Goal: Information Seeking & Learning: Learn about a topic

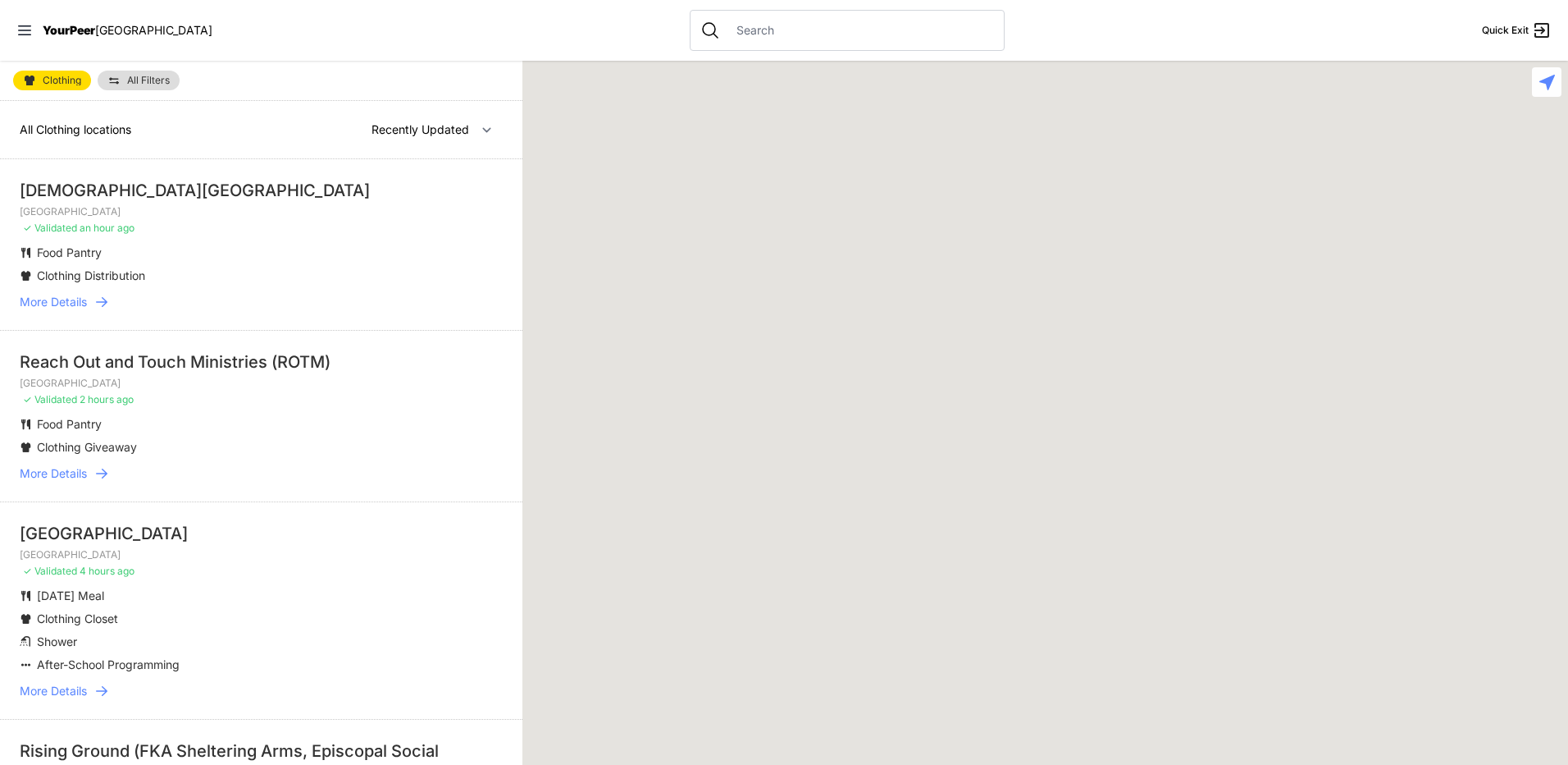
select select "recentlyUpdated"
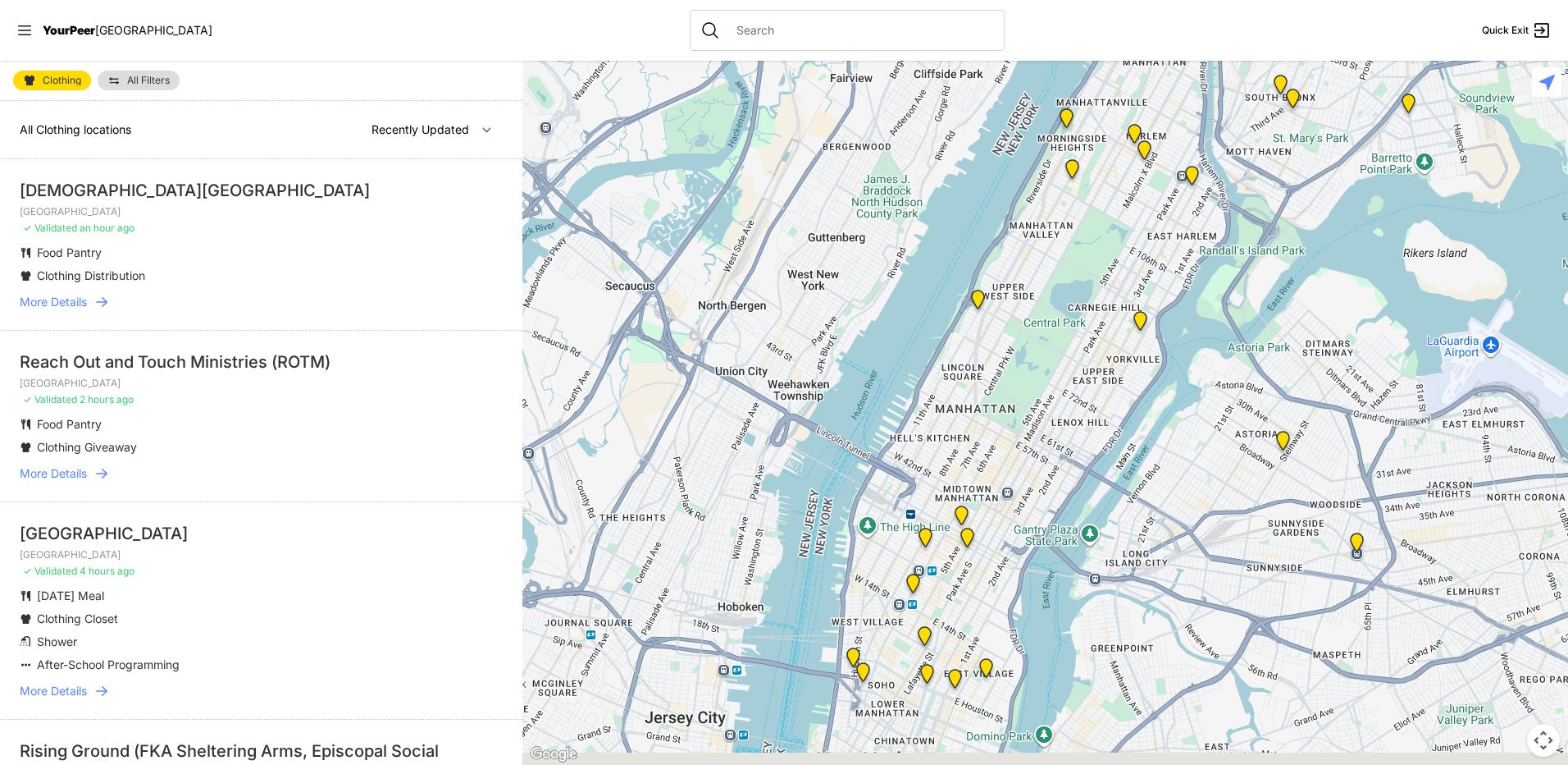
drag, startPoint x: 767, startPoint y: 609, endPoint x: 979, endPoint y: 346, distance: 337.8
click at [979, 346] on div at bounding box center [1045, 413] width 1046 height 704
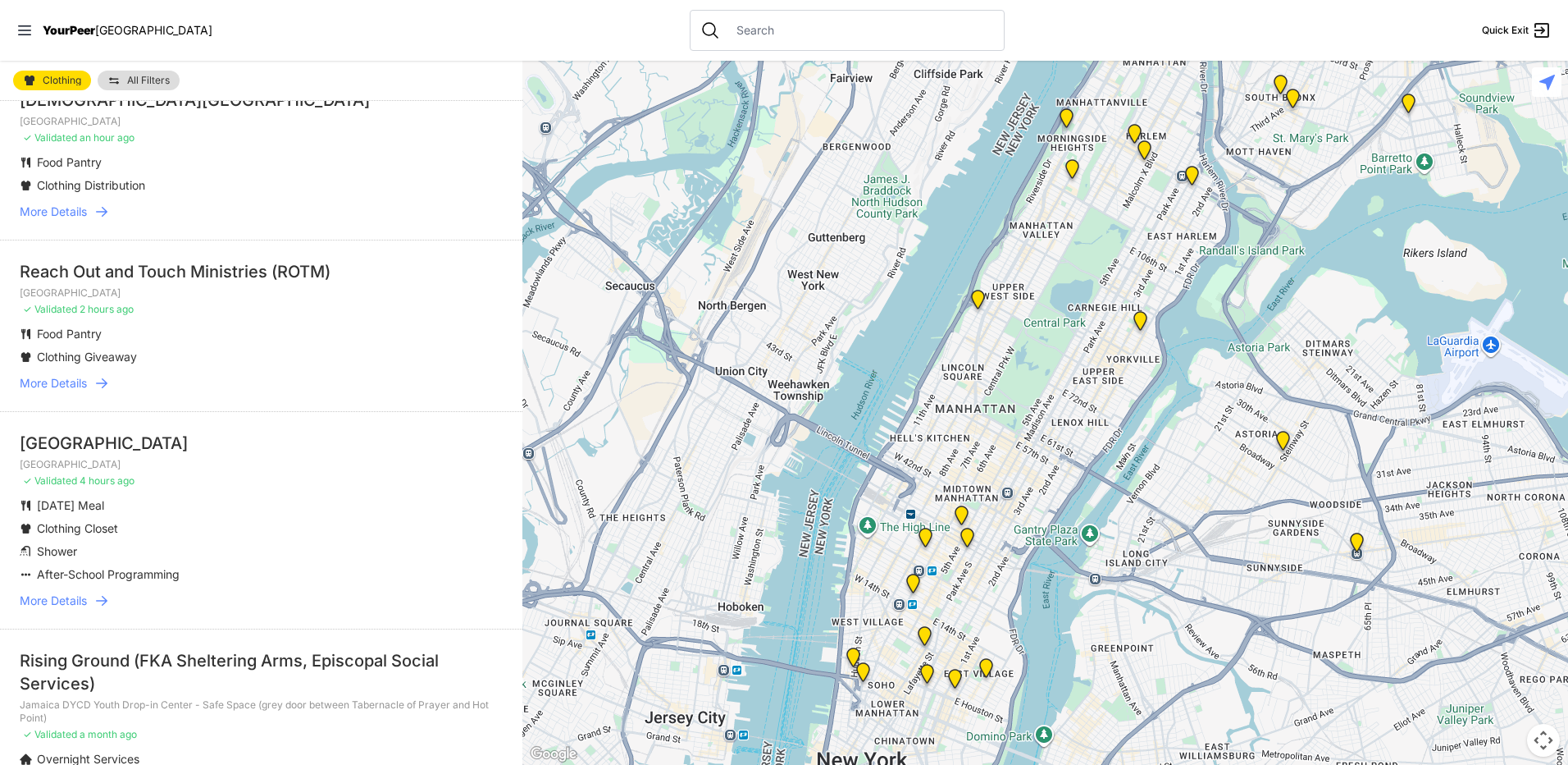
scroll to position [328, 0]
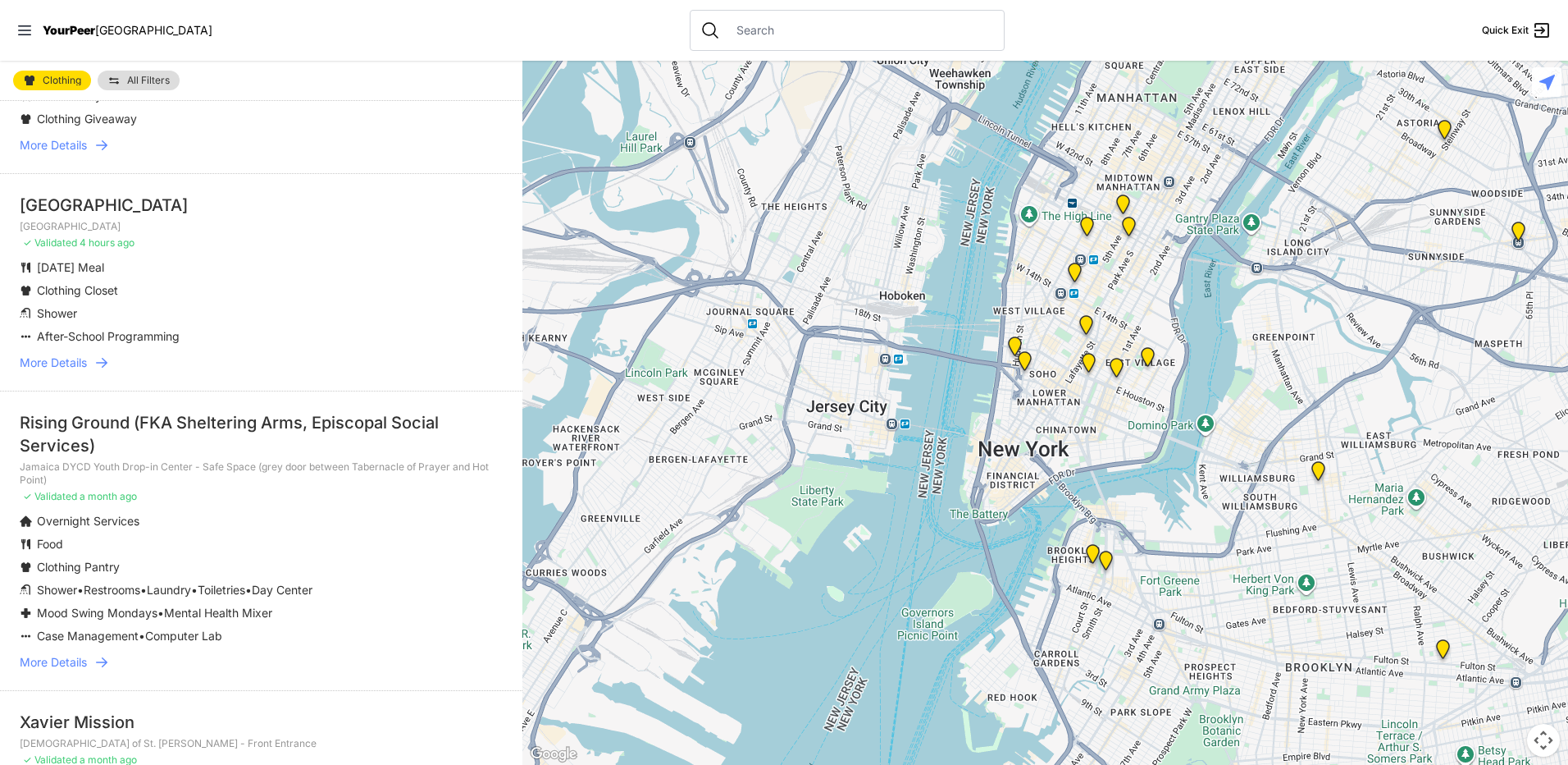
drag, startPoint x: 713, startPoint y: 689, endPoint x: 875, endPoint y: 378, distance: 350.7
click at [875, 378] on div at bounding box center [1045, 413] width 1046 height 704
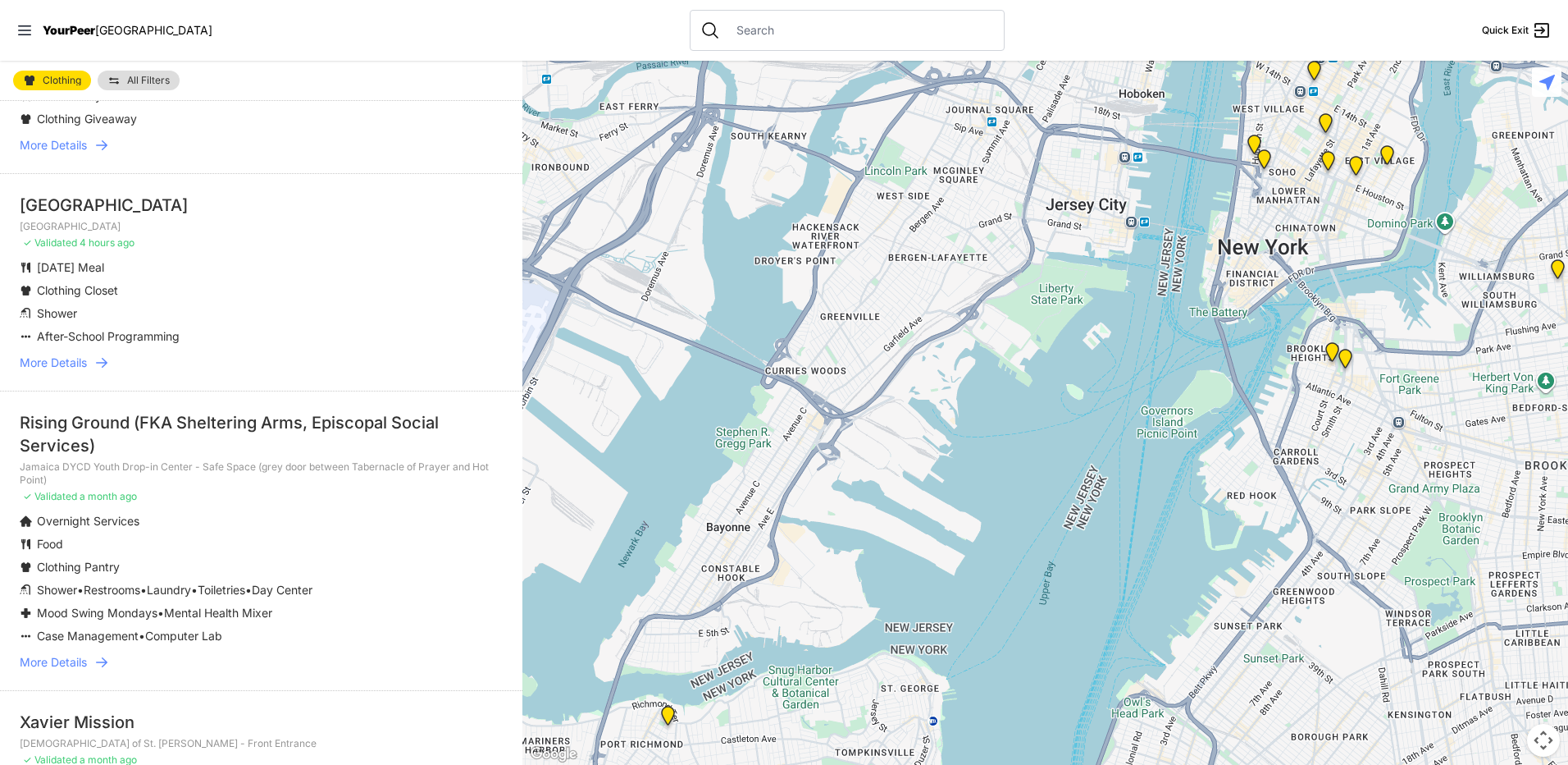
drag, startPoint x: 773, startPoint y: 534, endPoint x: 974, endPoint y: 384, distance: 250.8
click at [974, 384] on div at bounding box center [1045, 413] width 1046 height 704
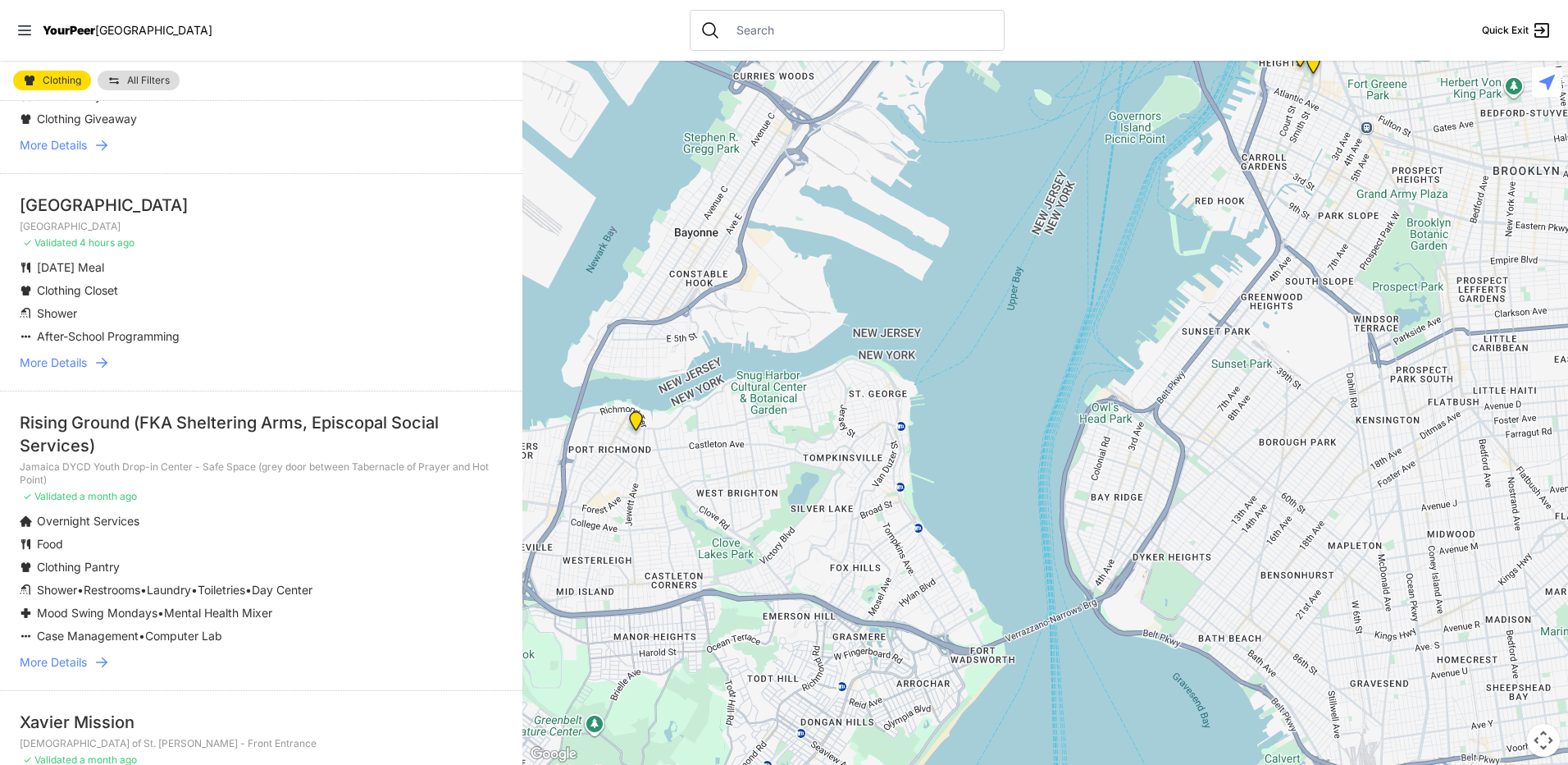
drag, startPoint x: 914, startPoint y: 647, endPoint x: 882, endPoint y: 391, distance: 258.0
click at [882, 391] on div at bounding box center [1045, 413] width 1046 height 704
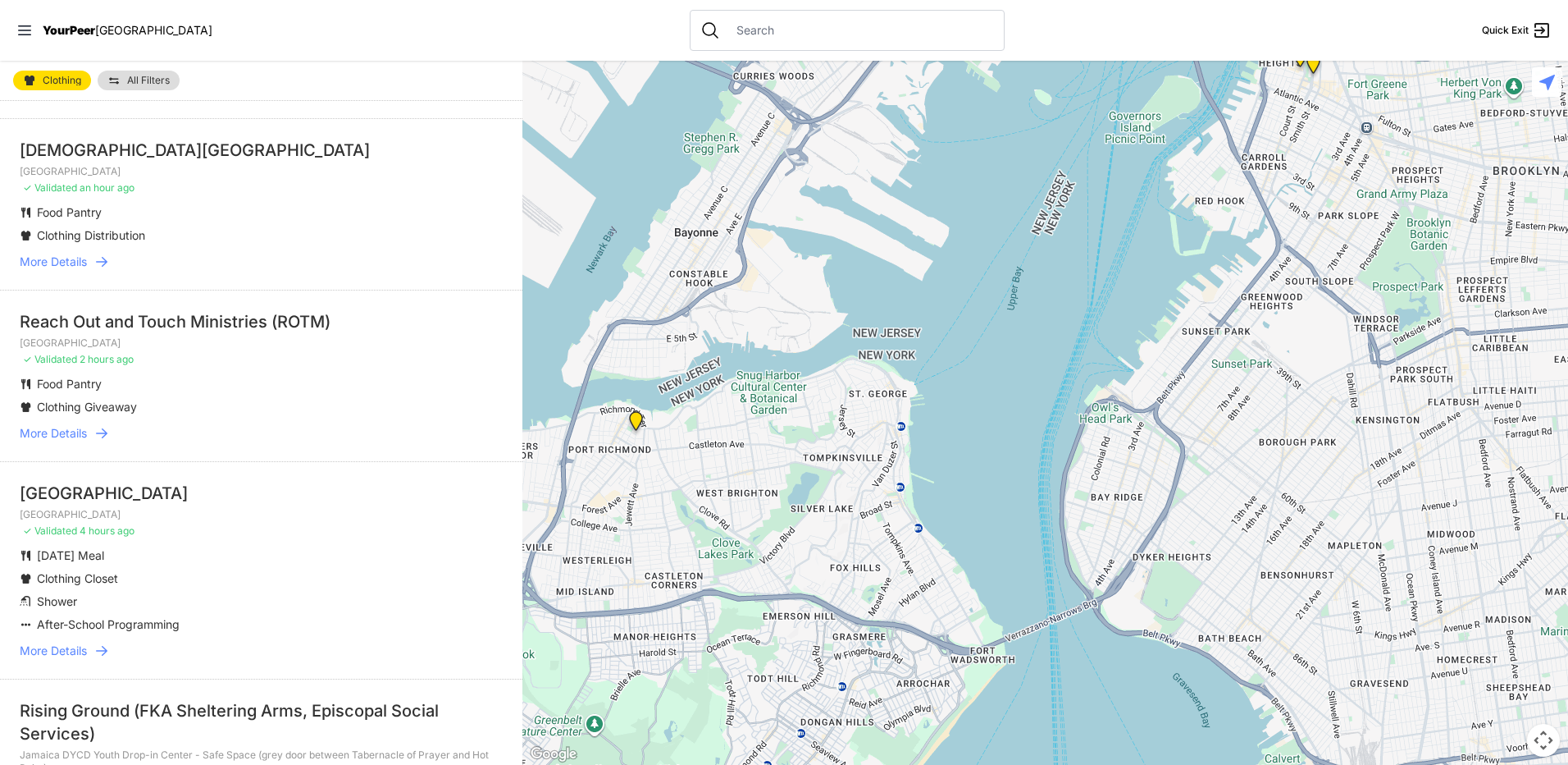
scroll to position [0, 0]
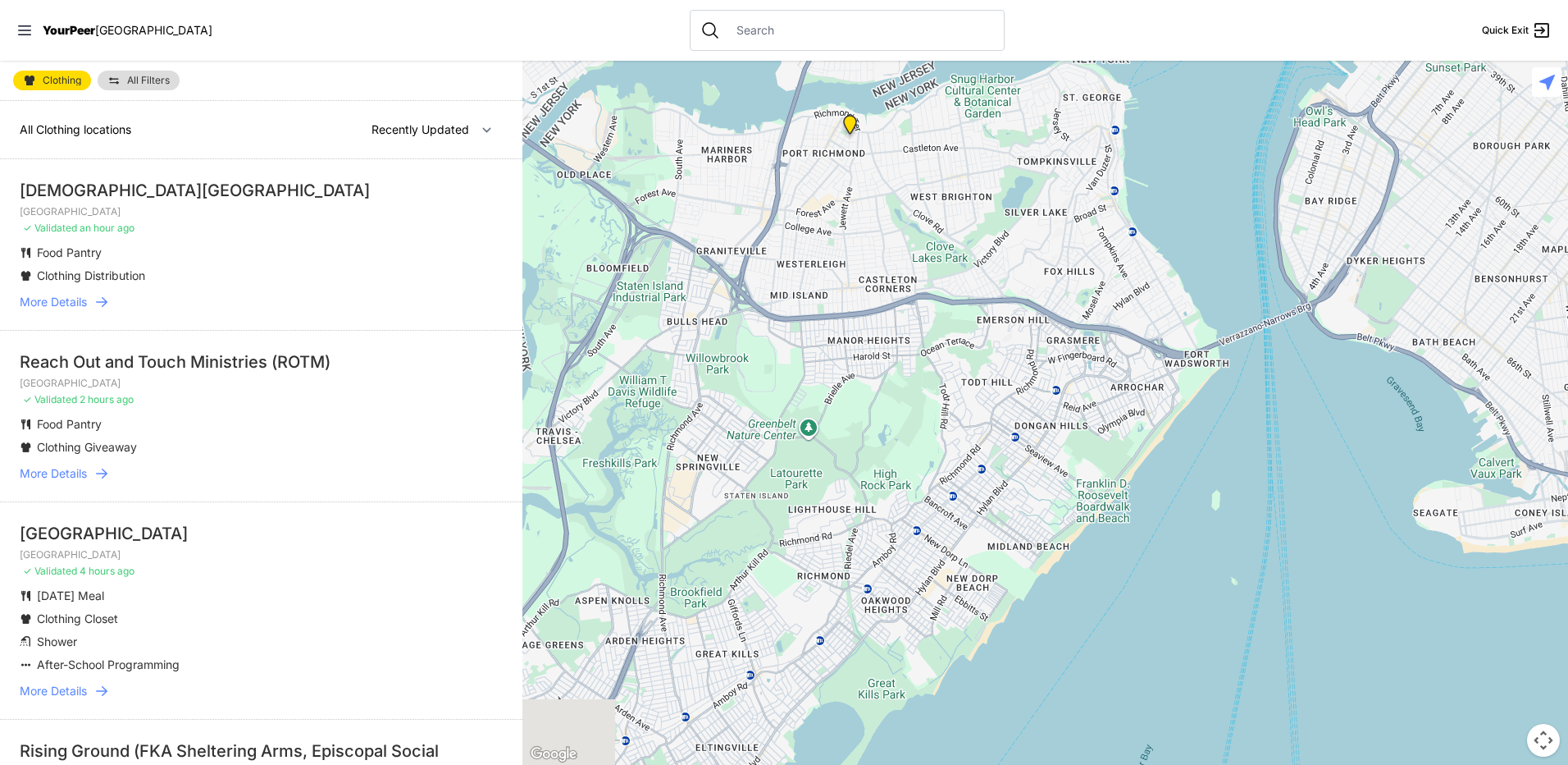
drag, startPoint x: 770, startPoint y: 489, endPoint x: 989, endPoint y: 181, distance: 377.9
click at [989, 181] on div at bounding box center [1045, 413] width 1046 height 704
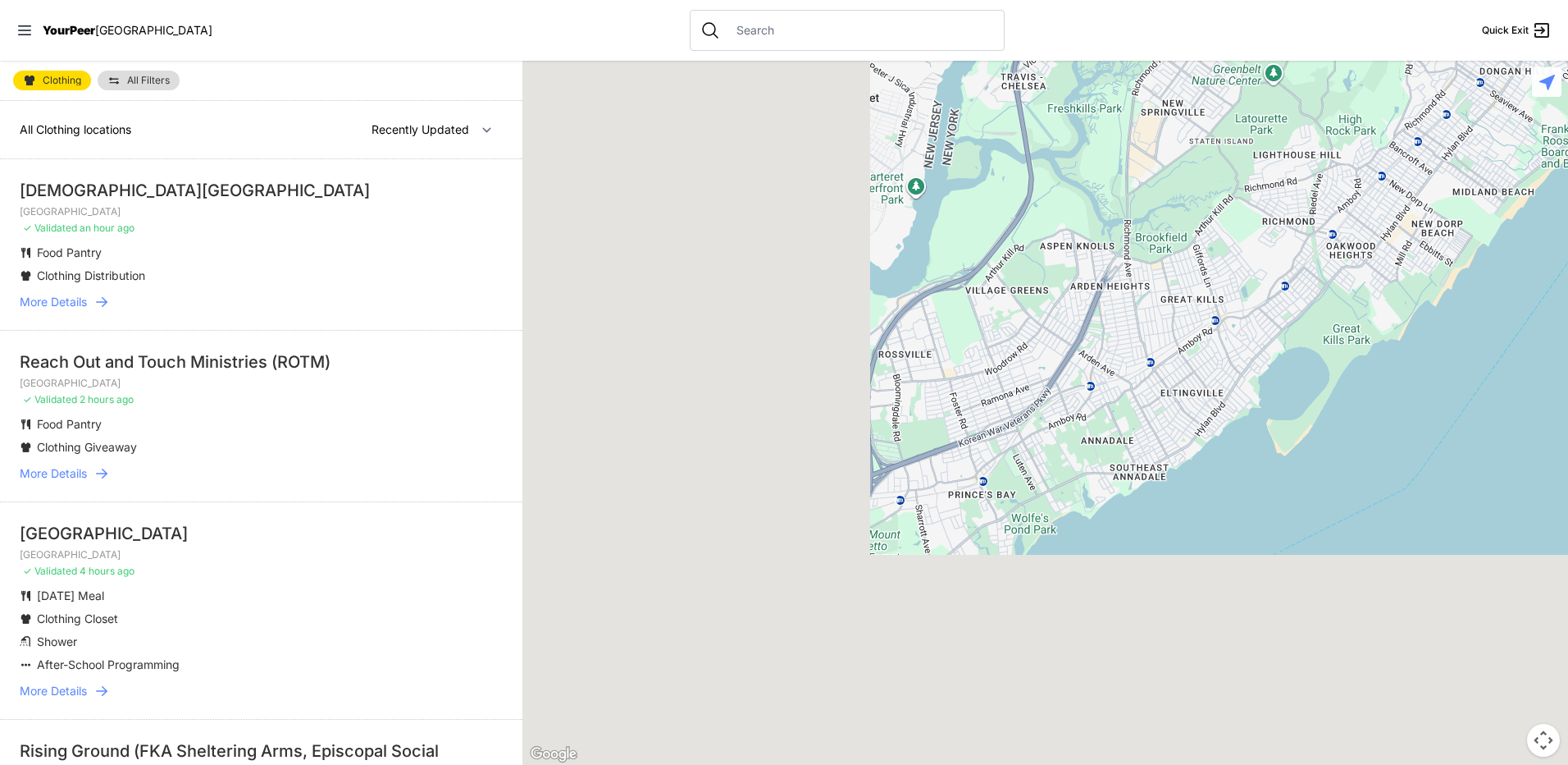
drag, startPoint x: 831, startPoint y: 467, endPoint x: 1258, endPoint y: 189, distance: 509.5
click at [1269, 172] on div at bounding box center [1045, 413] width 1046 height 704
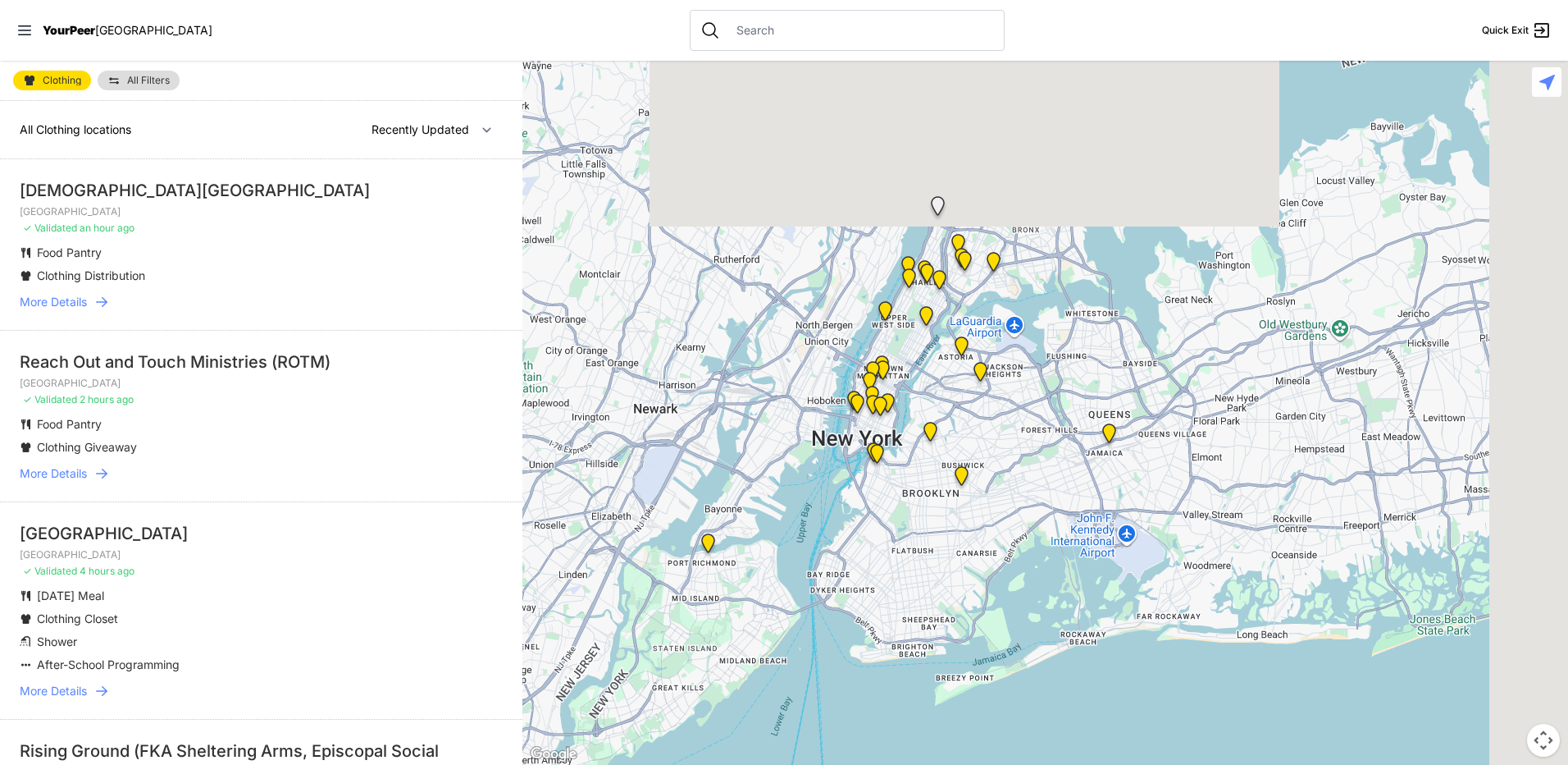
drag, startPoint x: 1123, startPoint y: 295, endPoint x: 960, endPoint y: 464, distance: 234.8
click at [993, 483] on div at bounding box center [1045, 413] width 1046 height 704
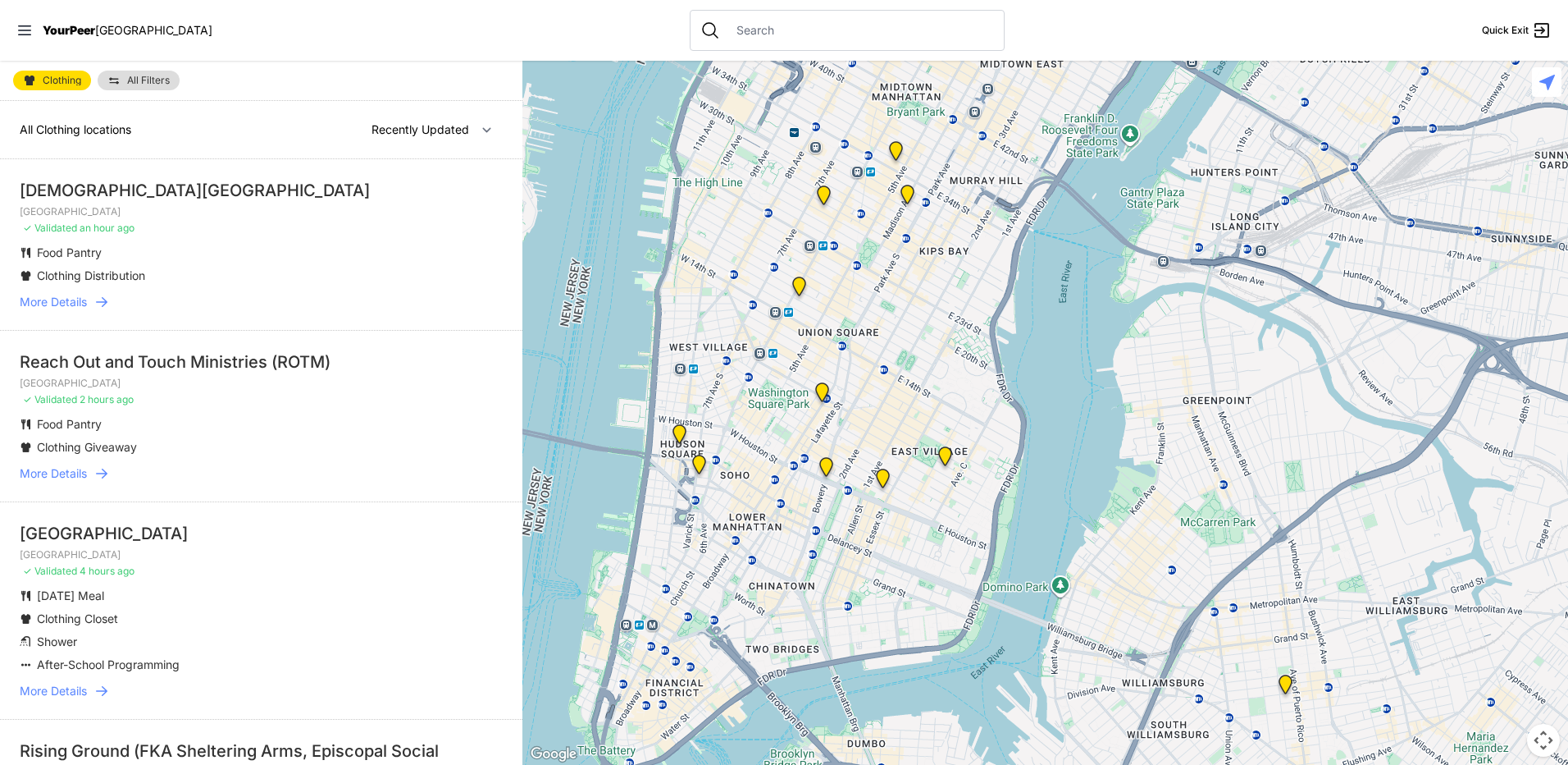
drag, startPoint x: 903, startPoint y: 537, endPoint x: 919, endPoint y: 398, distance: 139.9
click at [919, 398] on div at bounding box center [1045, 413] width 1046 height 704
click at [945, 457] on img "Manhattan" at bounding box center [945, 459] width 20 height 26
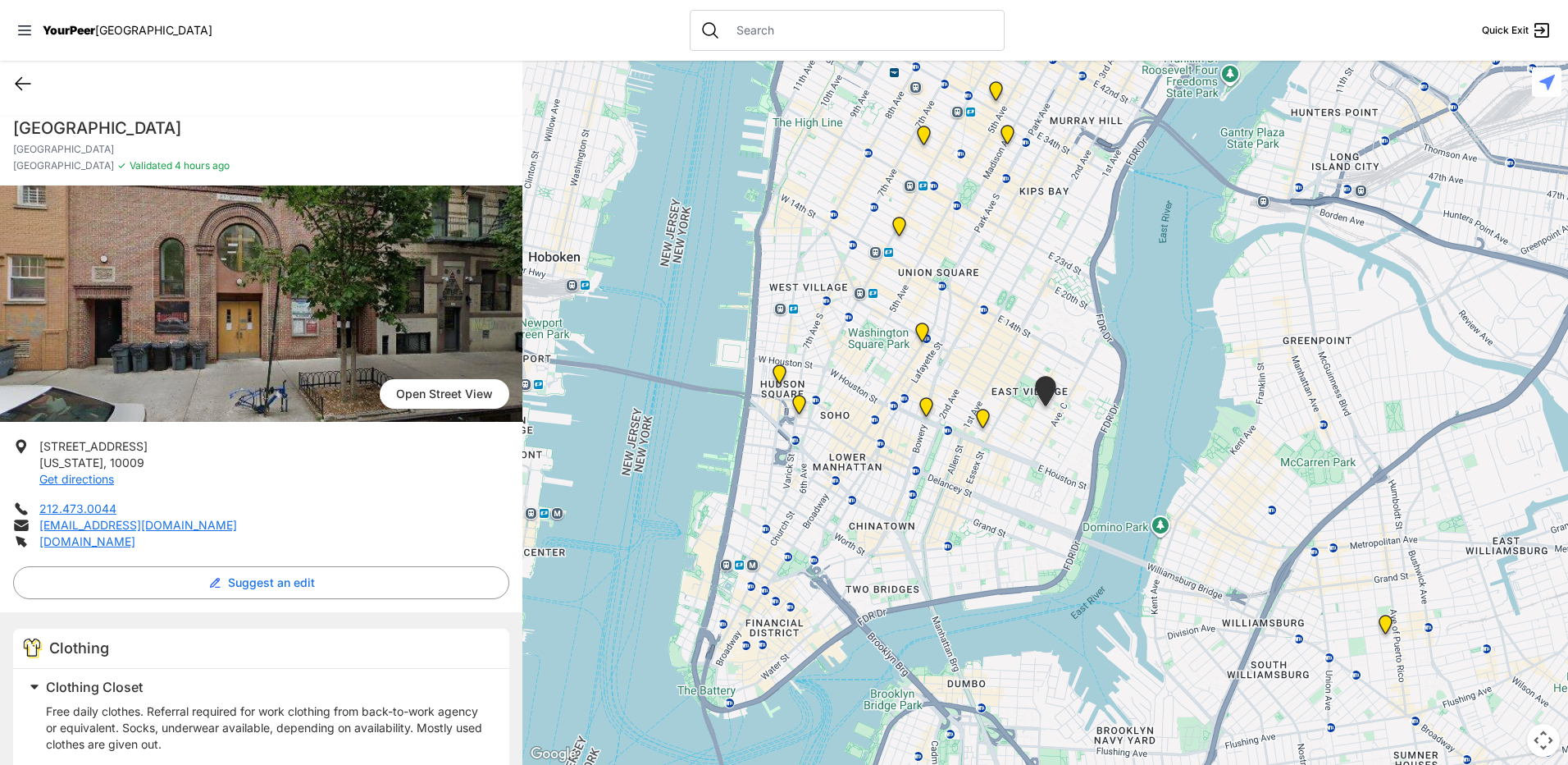
click at [19, 80] on icon at bounding box center [22, 84] width 14 height 13
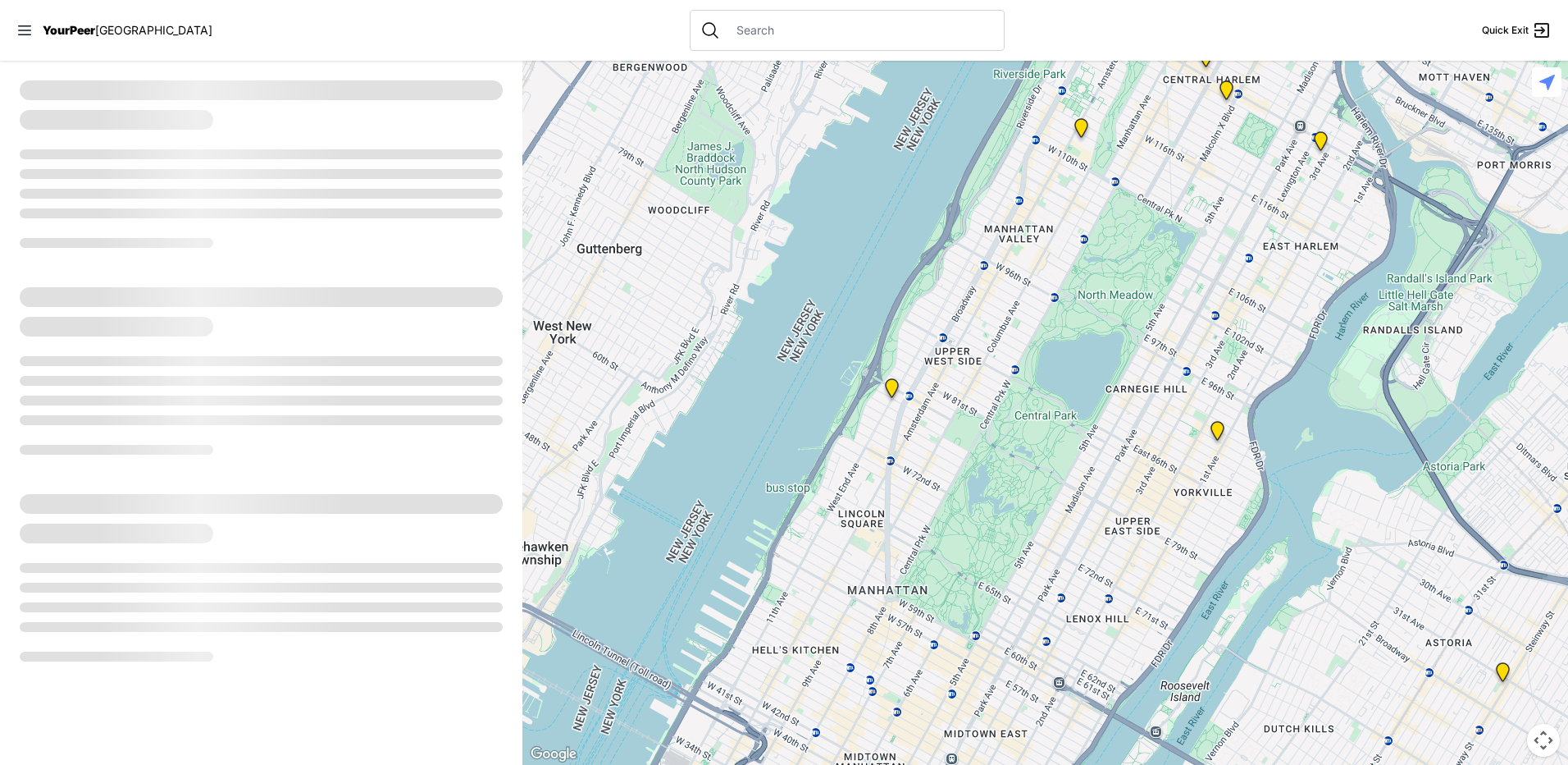
select select "recentlyUpdated"
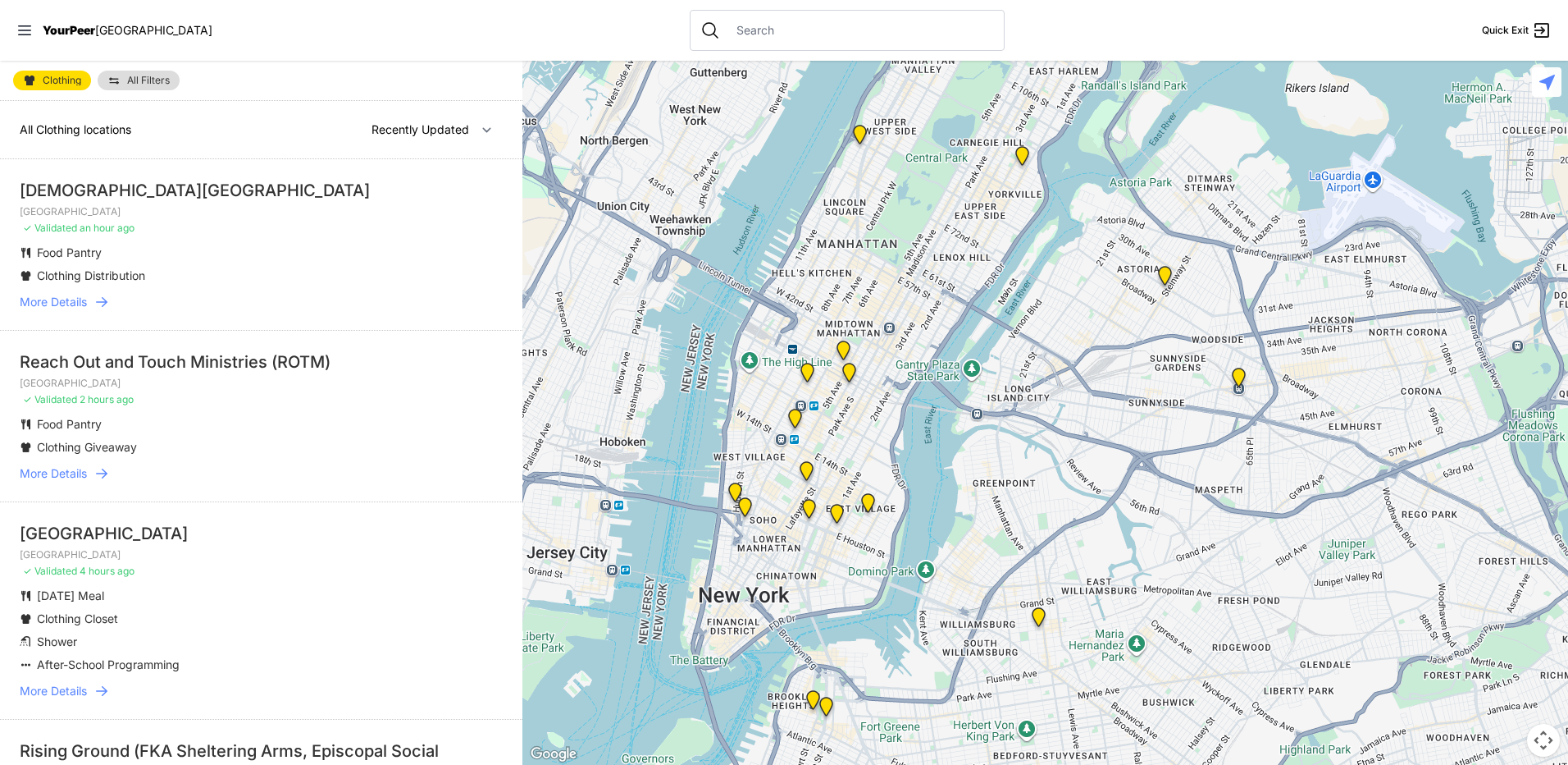
drag, startPoint x: 978, startPoint y: 496, endPoint x: 939, endPoint y: 251, distance: 248.1
click at [939, 251] on div at bounding box center [1045, 413] width 1046 height 704
click at [836, 508] on img "University Community Social Services (UCSS)" at bounding box center [838, 517] width 20 height 26
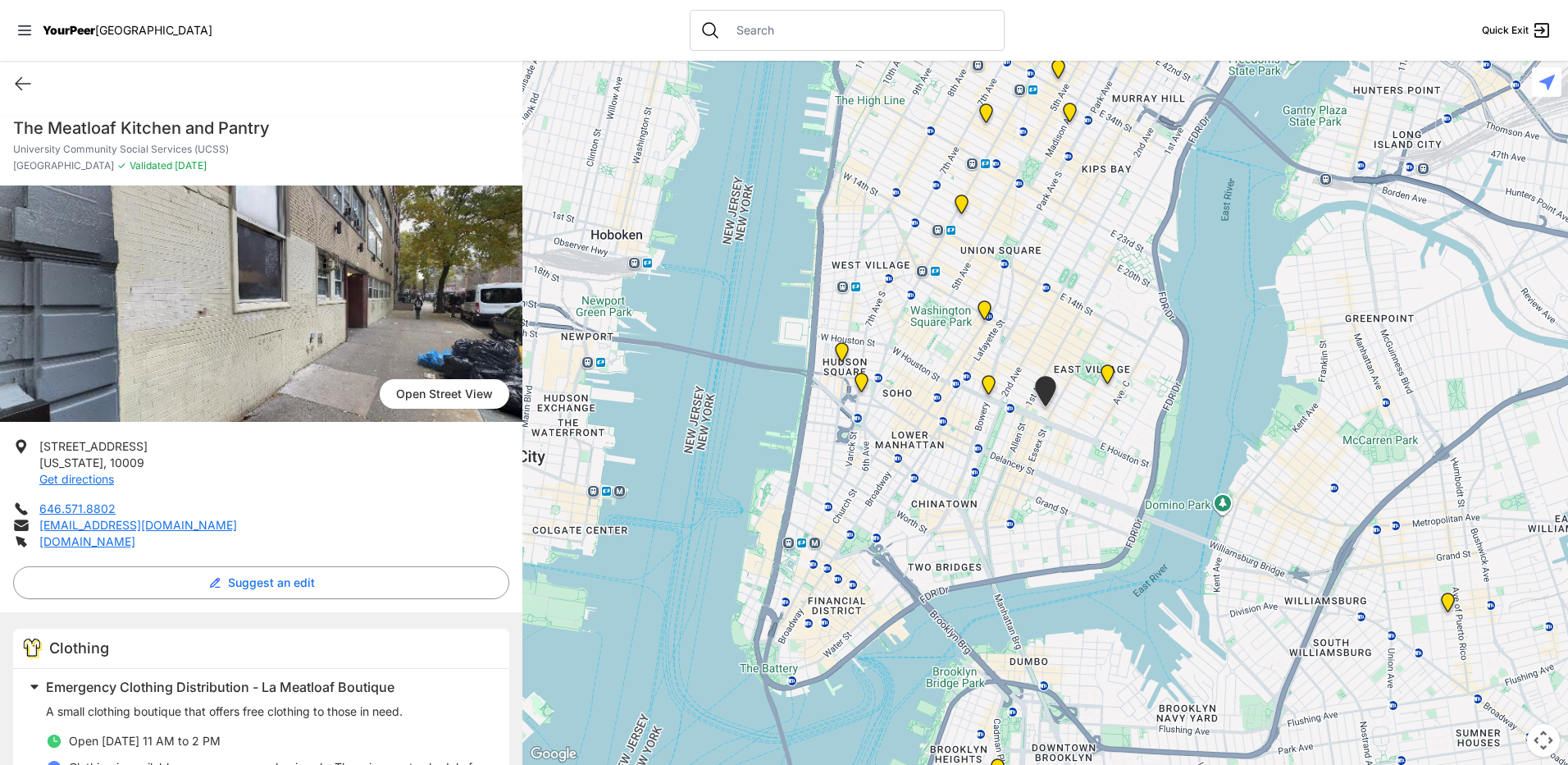
click at [1106, 373] on img "Manhattan" at bounding box center [1107, 377] width 20 height 26
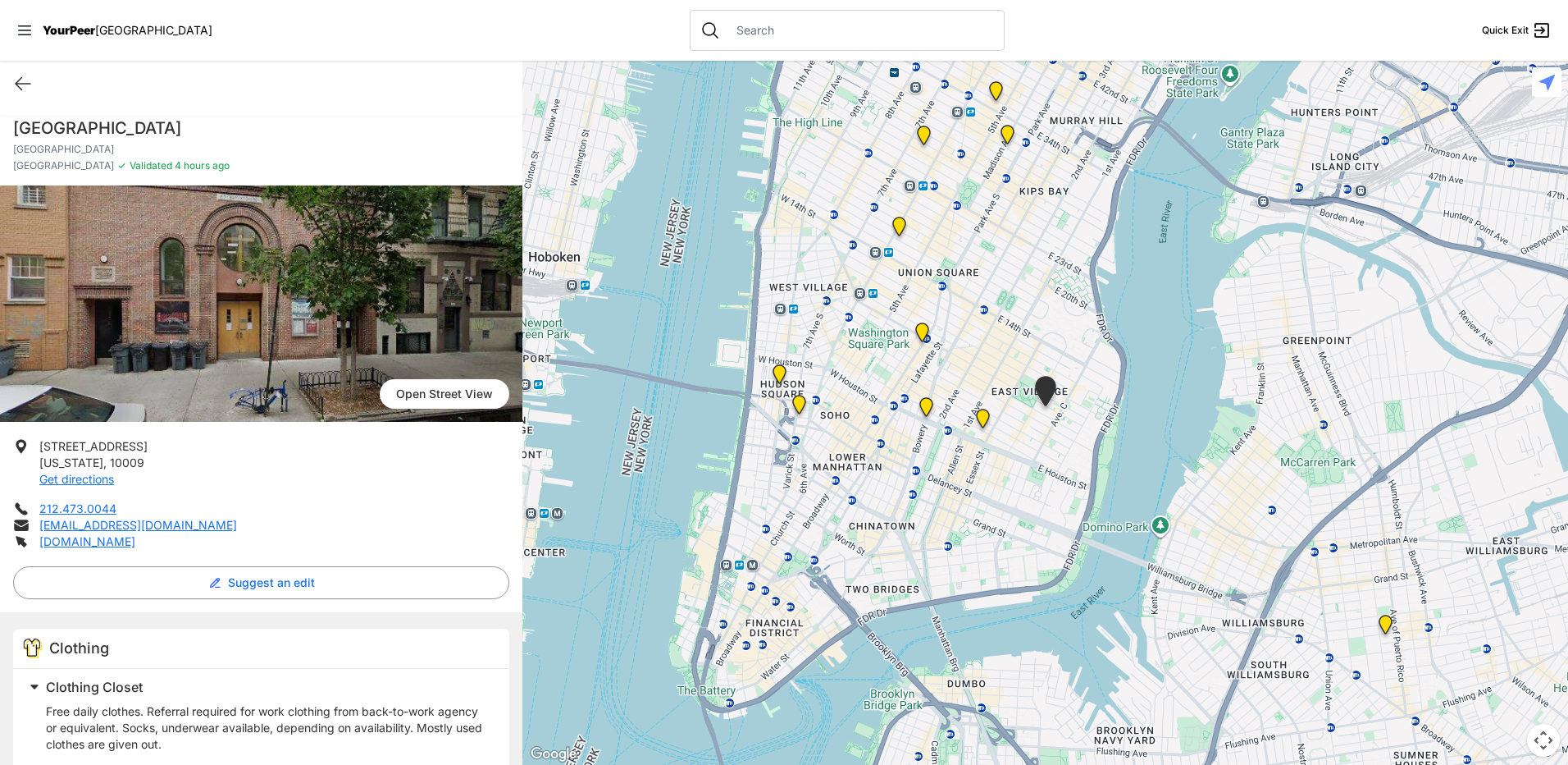
click at [925, 404] on img "Bowery Campus" at bounding box center [926, 410] width 20 height 26
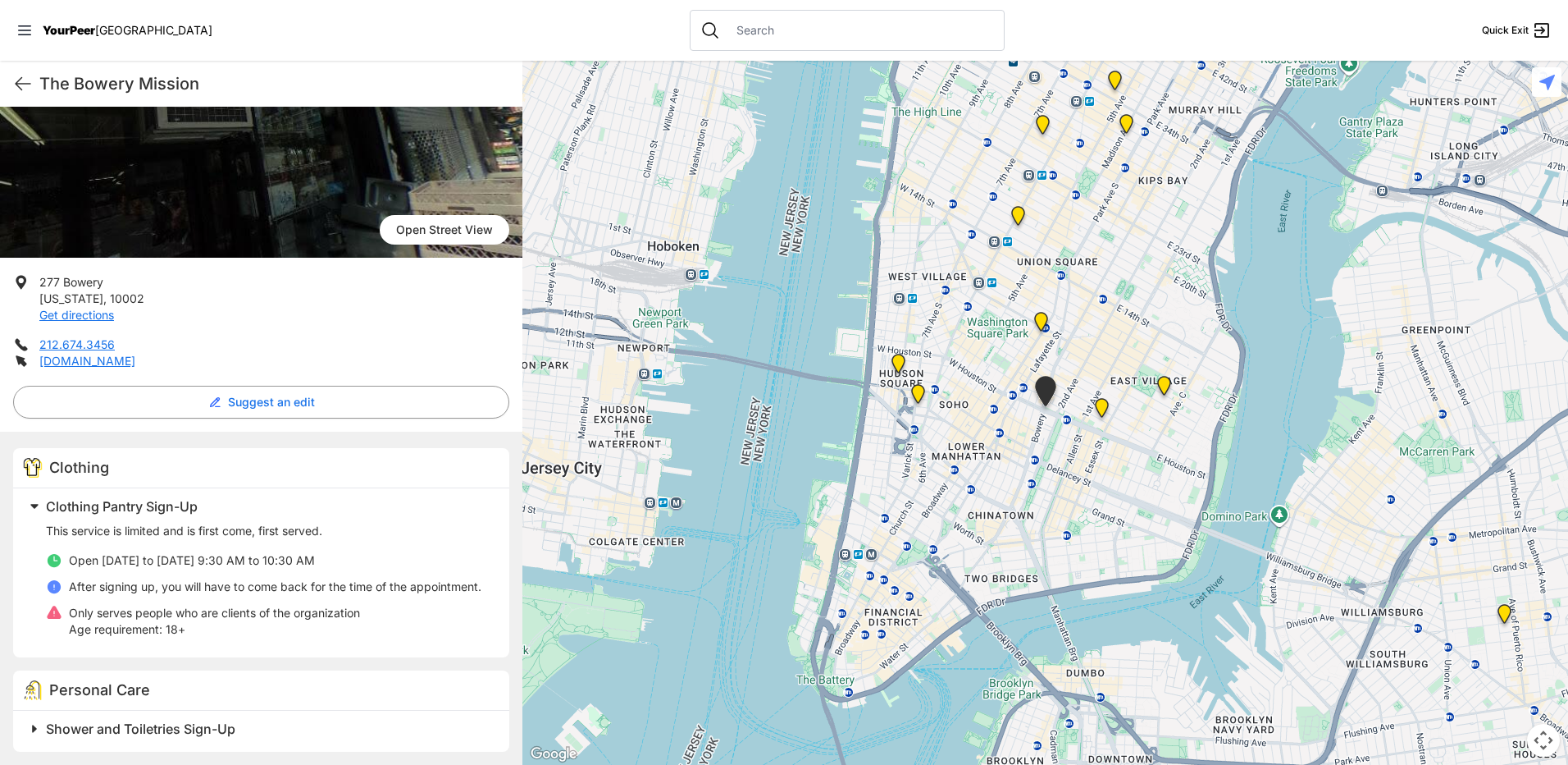
scroll to position [278, 0]
